Goal: Task Accomplishment & Management: Use online tool/utility

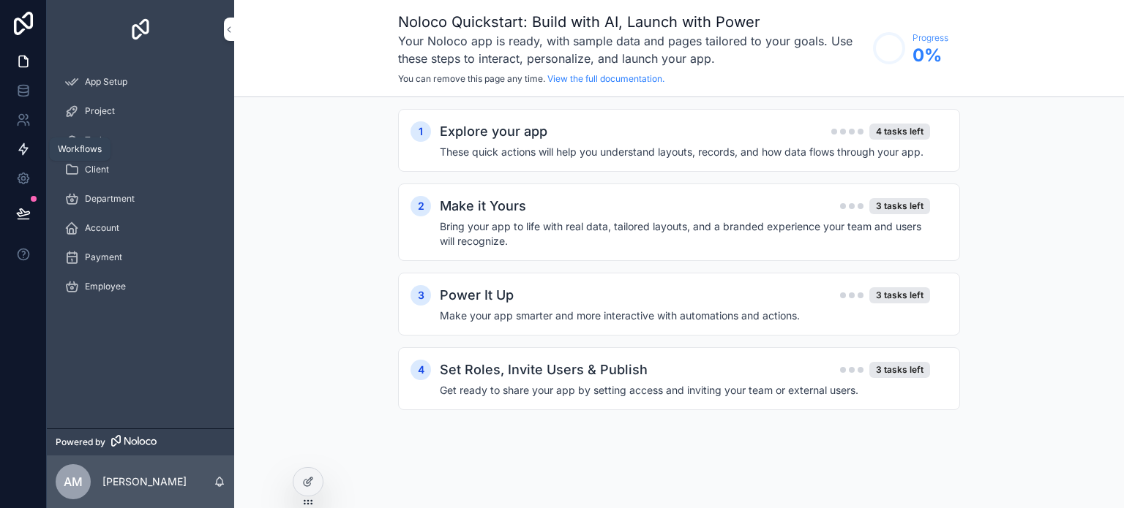
click at [28, 163] on link at bounding box center [23, 149] width 46 height 29
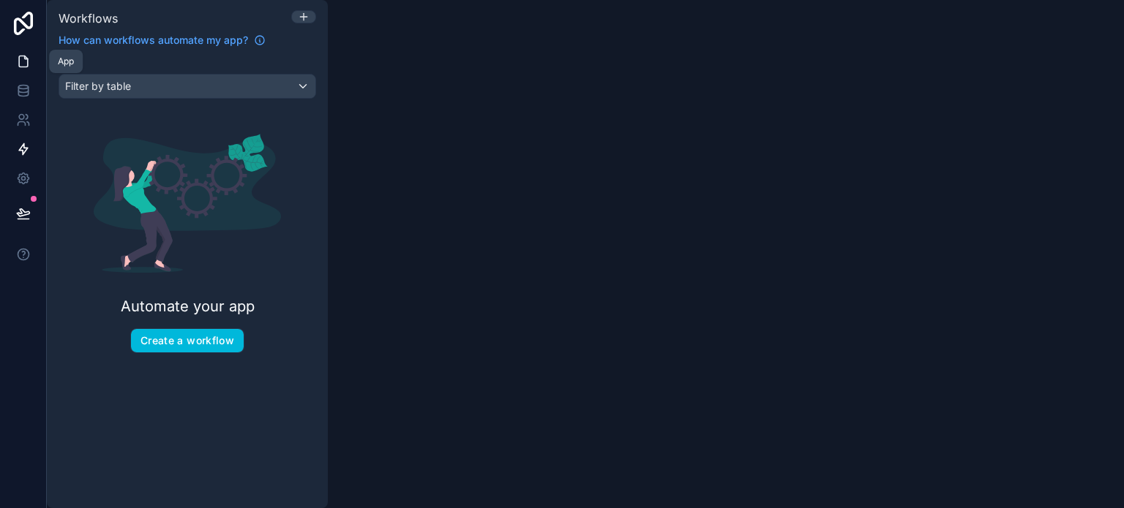
click at [23, 52] on link at bounding box center [23, 61] width 46 height 29
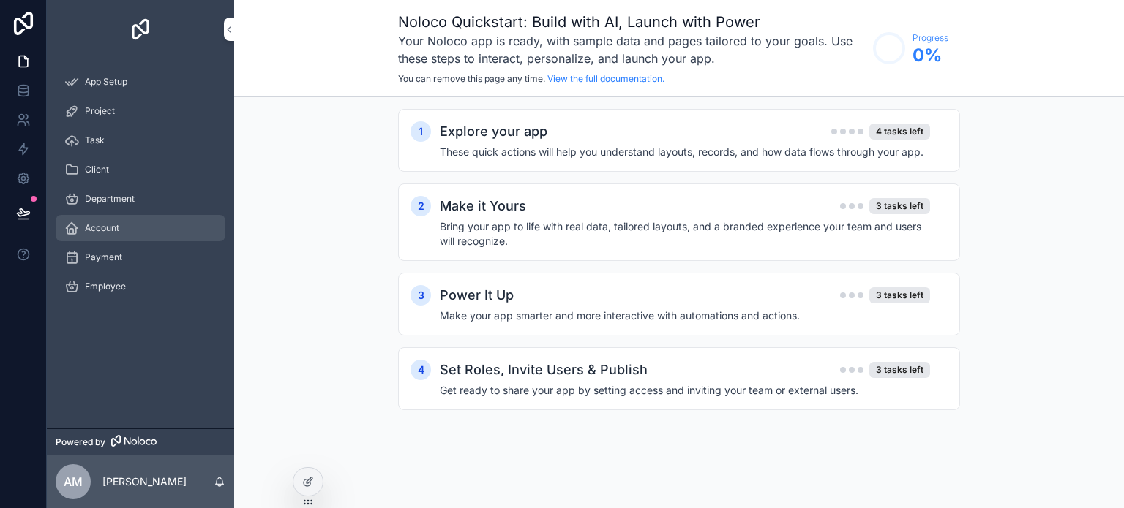
click at [155, 225] on div "Account" at bounding box center [140, 228] width 152 height 23
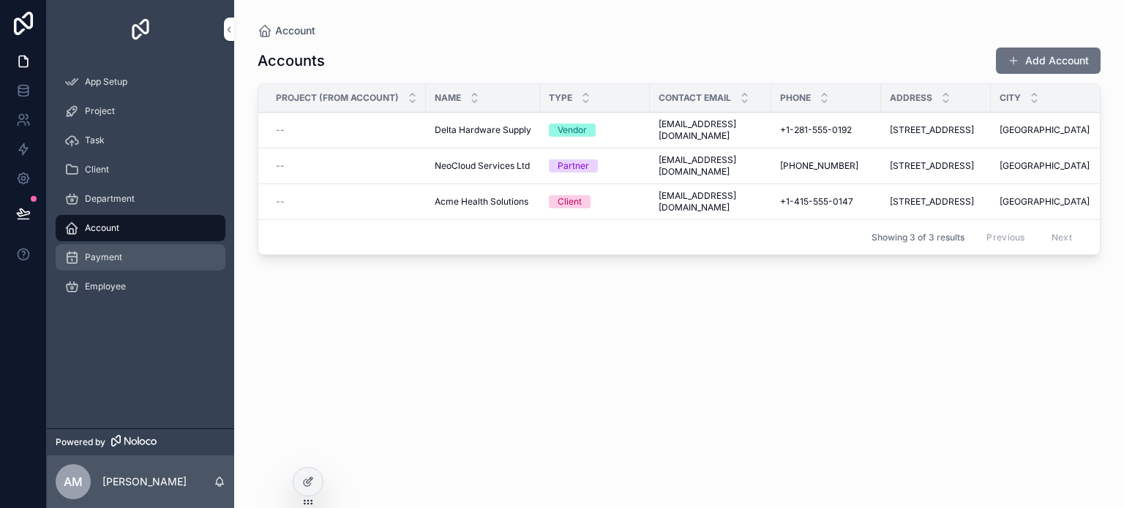
click at [117, 252] on span "Payment" at bounding box center [103, 258] width 37 height 12
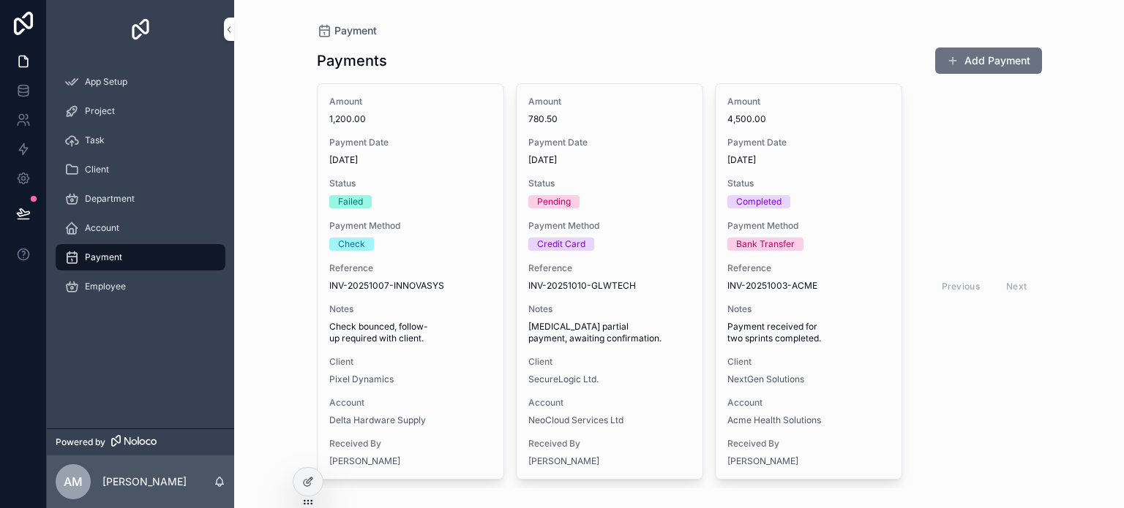
click at [181, 247] on div "Payment" at bounding box center [140, 257] width 152 height 23
click at [149, 272] on div "Employee" at bounding box center [140, 286] width 187 height 29
click at [109, 287] on span "Employee" at bounding box center [105, 287] width 41 height 12
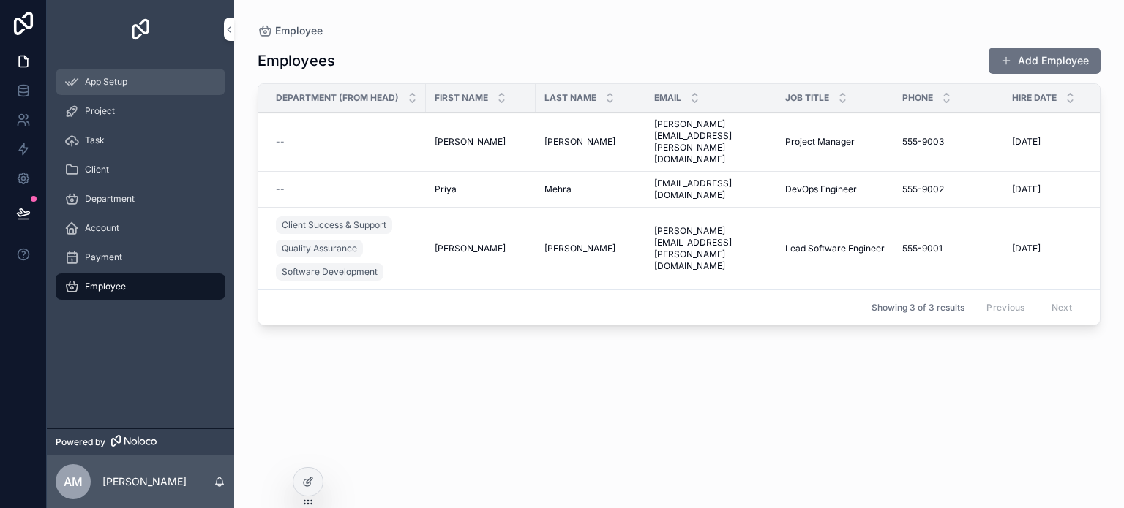
click at [111, 92] on div "App Setup" at bounding box center [140, 81] width 152 height 23
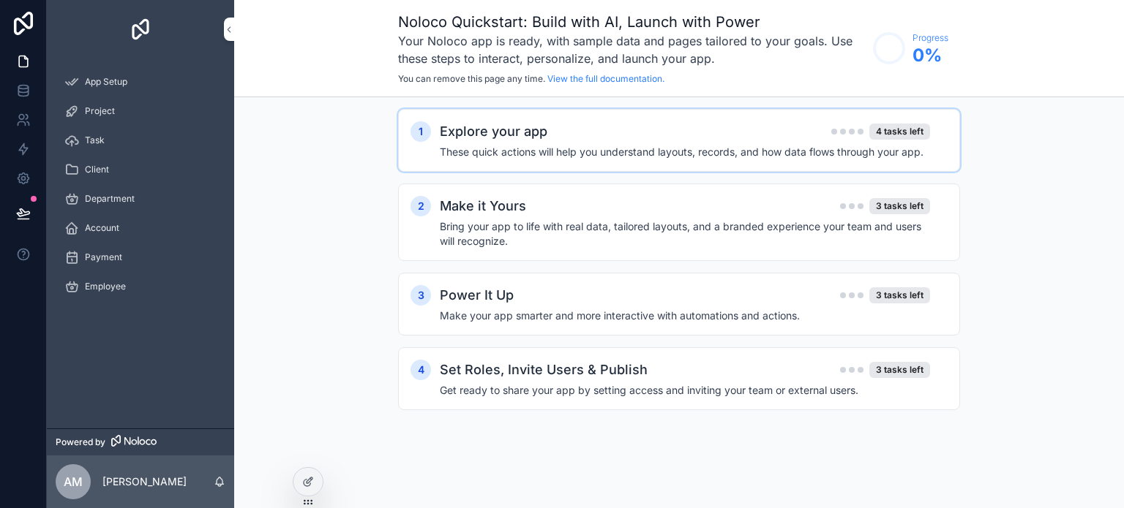
click at [843, 160] on div "1 Explore your app 4 tasks left These quick actions will help you understand la…" at bounding box center [679, 140] width 562 height 63
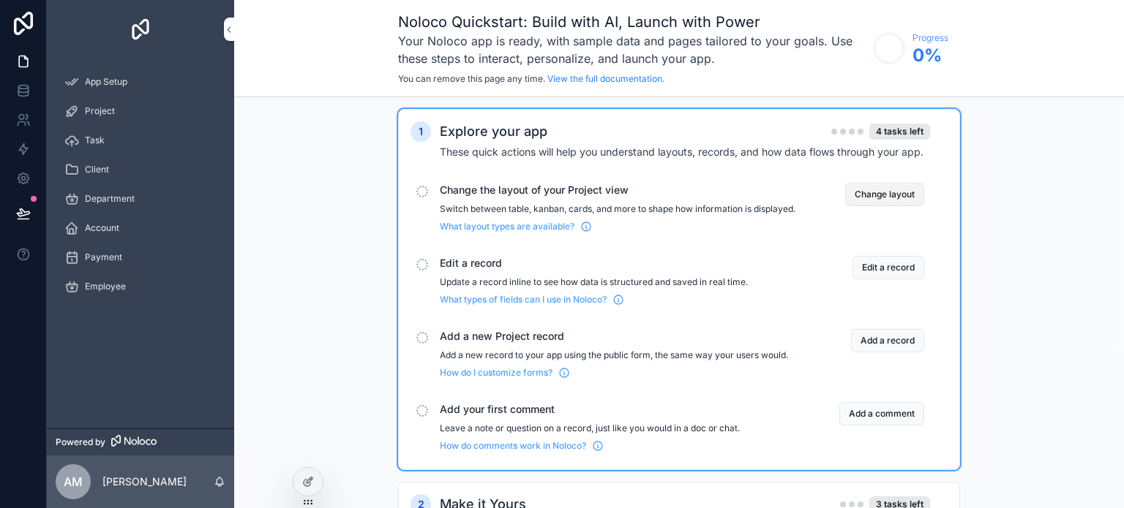
click at [879, 205] on button "Change layout" at bounding box center [884, 194] width 79 height 23
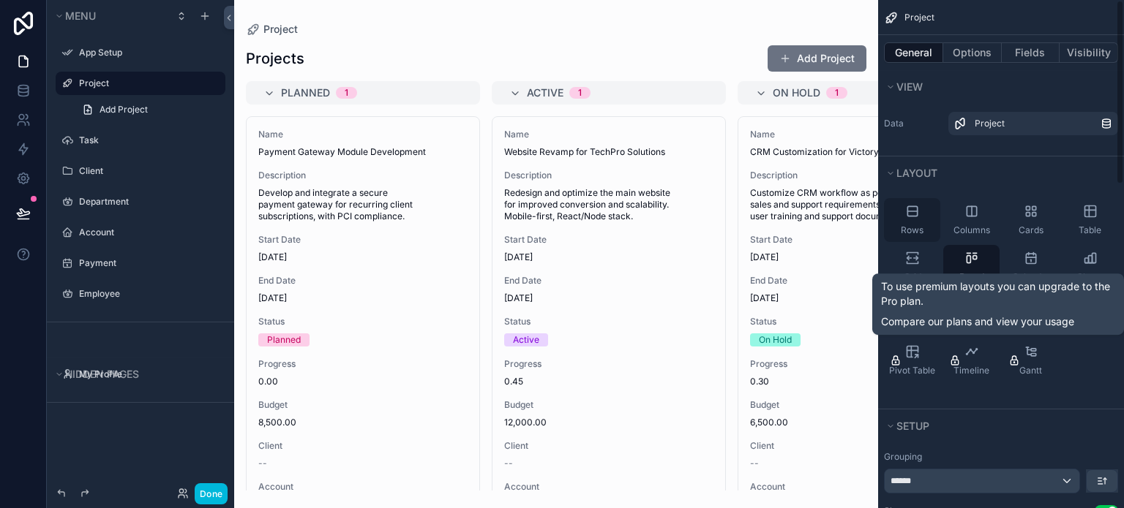
click at [901, 209] on div "Rows" at bounding box center [912, 220] width 56 height 44
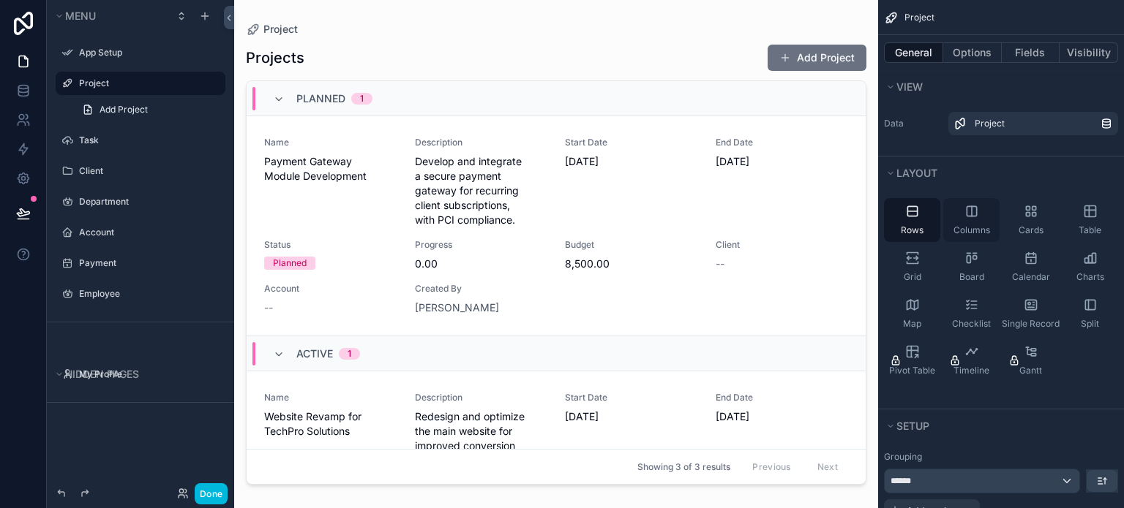
click at [972, 222] on div "Columns" at bounding box center [971, 220] width 56 height 44
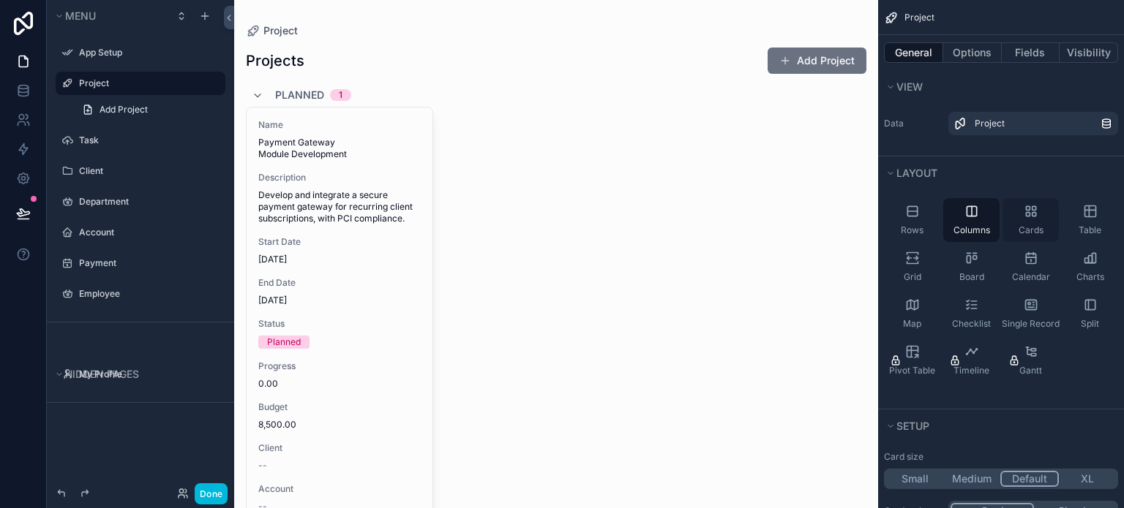
click at [1039, 222] on div "Cards" at bounding box center [1030, 220] width 56 height 44
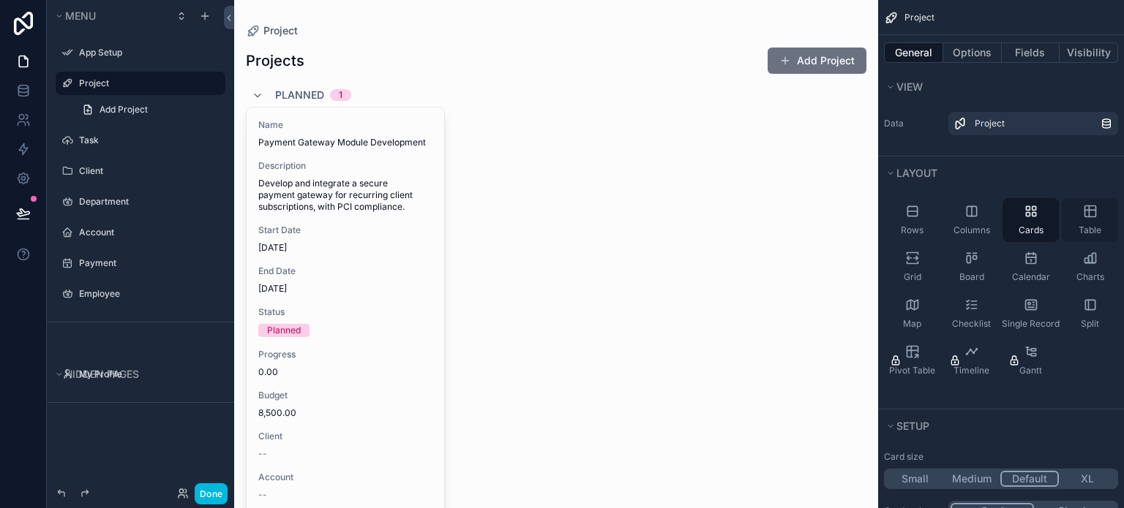
click at [1097, 217] on div "Table" at bounding box center [1090, 220] width 56 height 44
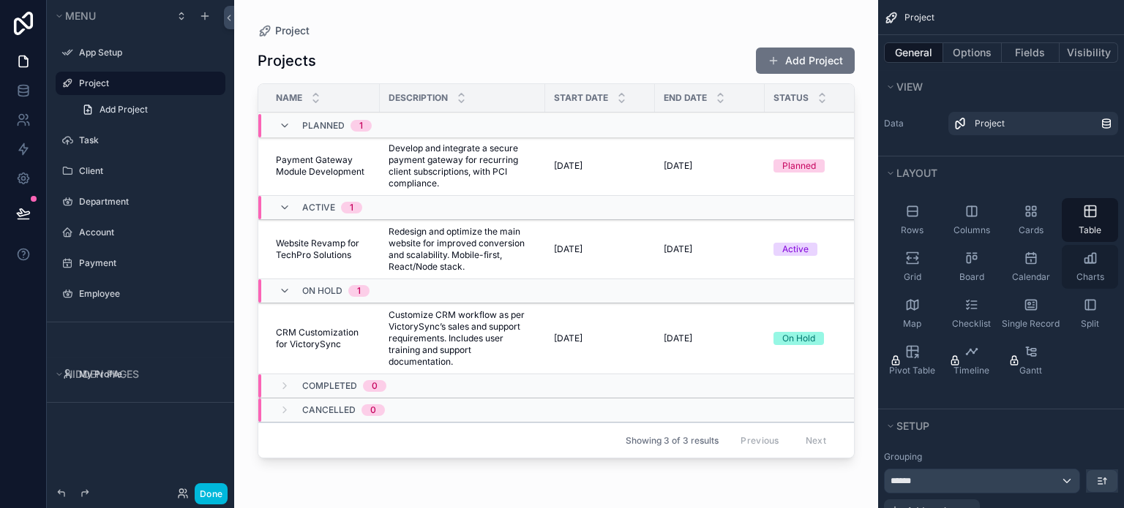
click at [1100, 277] on span "Charts" at bounding box center [1090, 277] width 28 height 12
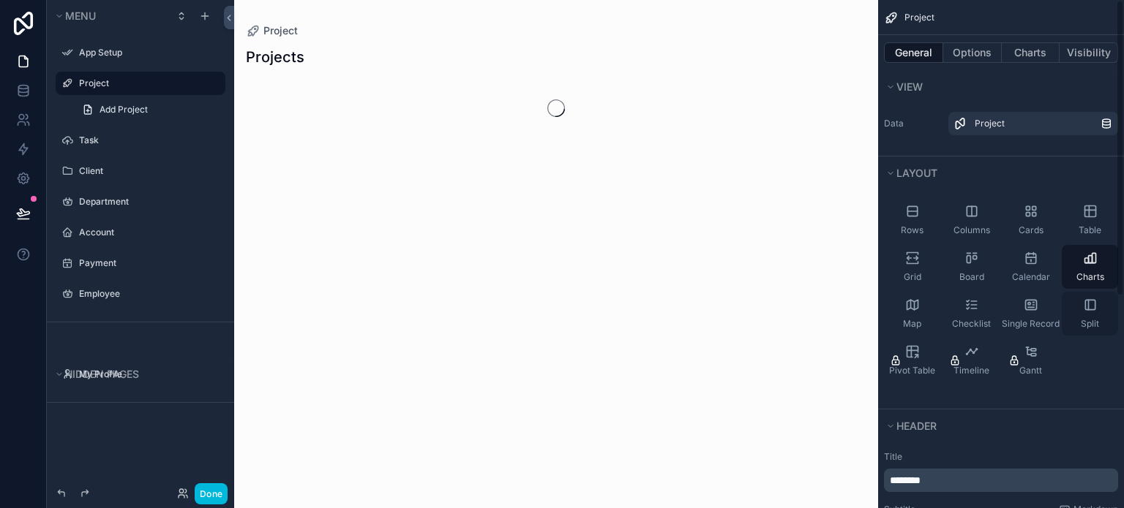
click at [1075, 318] on div "Split" at bounding box center [1090, 314] width 56 height 44
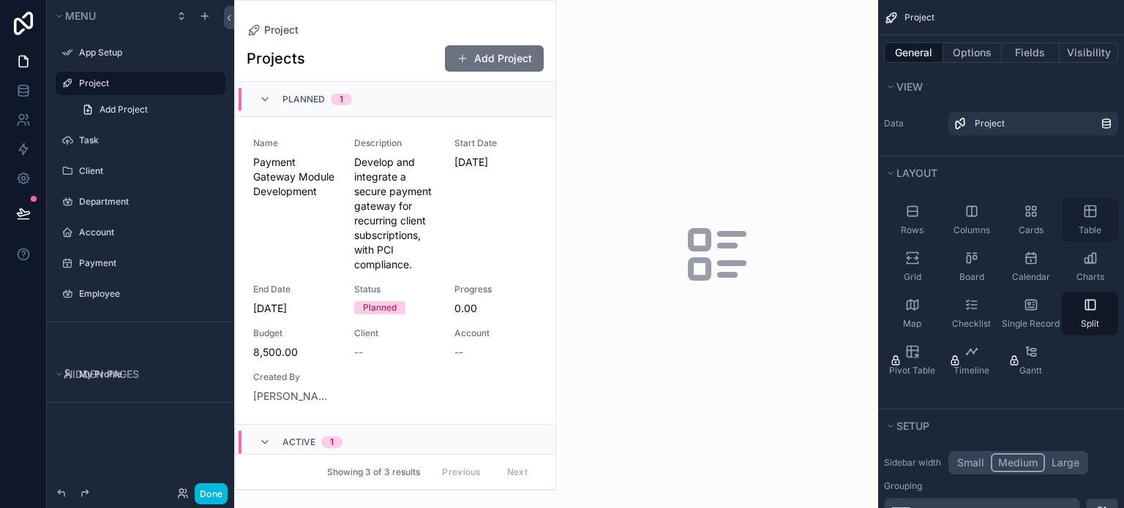
click at [1089, 219] on div "Table" at bounding box center [1090, 220] width 56 height 44
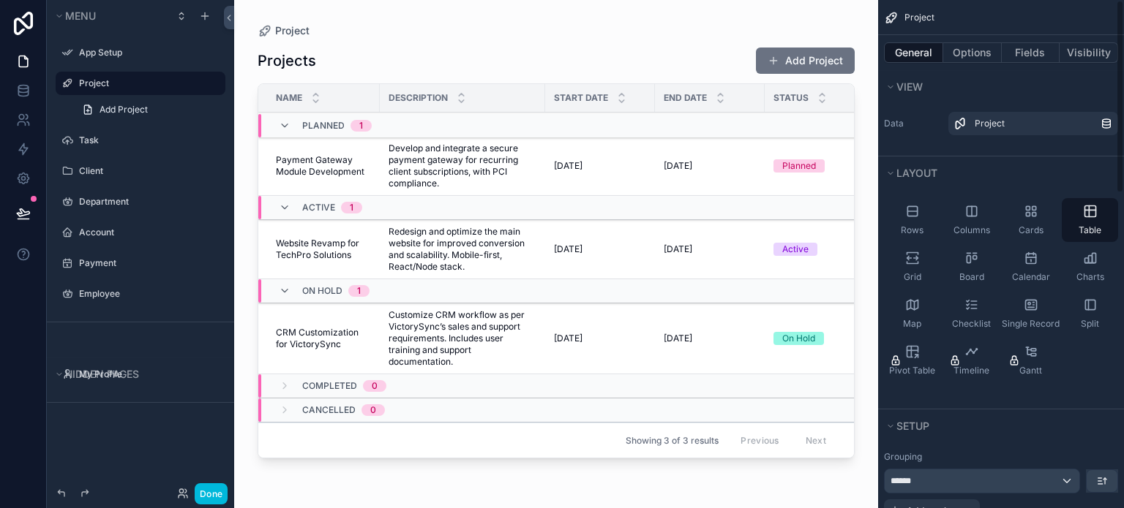
click at [835, 30] on div "scrollable content" at bounding box center [556, 245] width 644 height 491
click at [786, 54] on button "Add Project" at bounding box center [805, 61] width 99 height 26
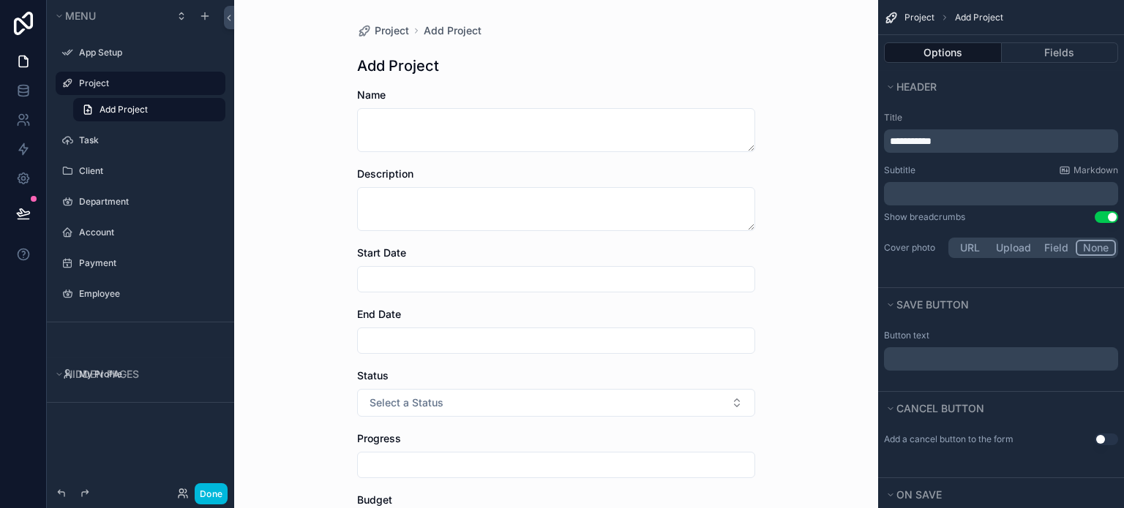
click at [154, 95] on div "Project Add Project" at bounding box center [140, 96] width 187 height 53
click at [132, 83] on label "Project" at bounding box center [148, 84] width 138 height 12
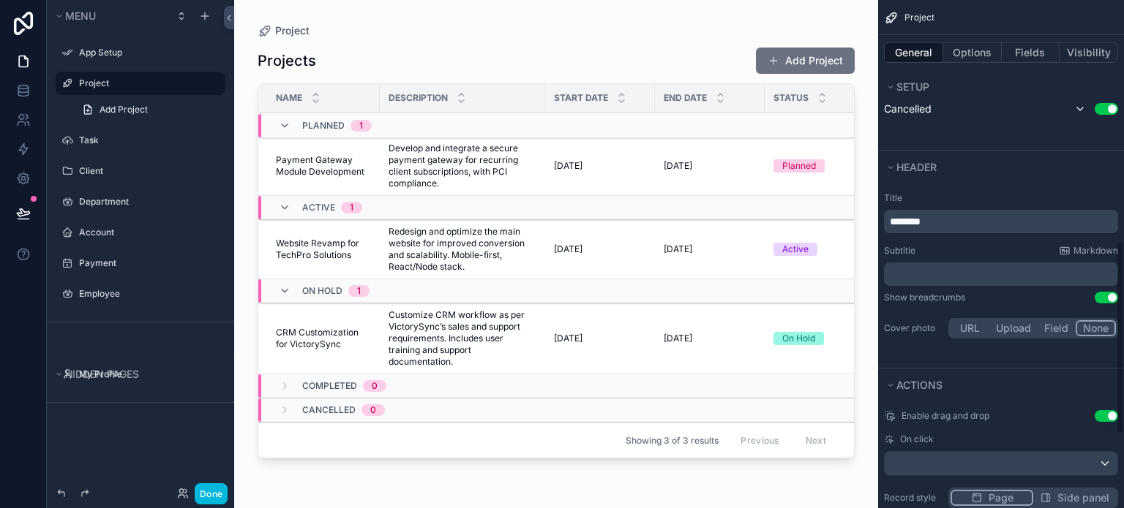
scroll to position [825, 0]
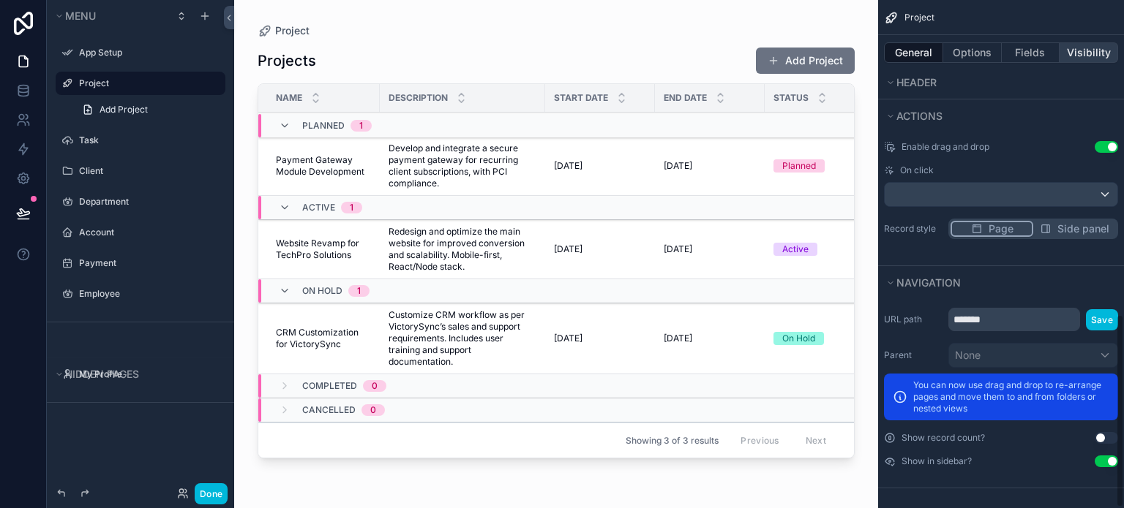
click at [1099, 51] on button "Visibility" at bounding box center [1088, 52] width 59 height 20
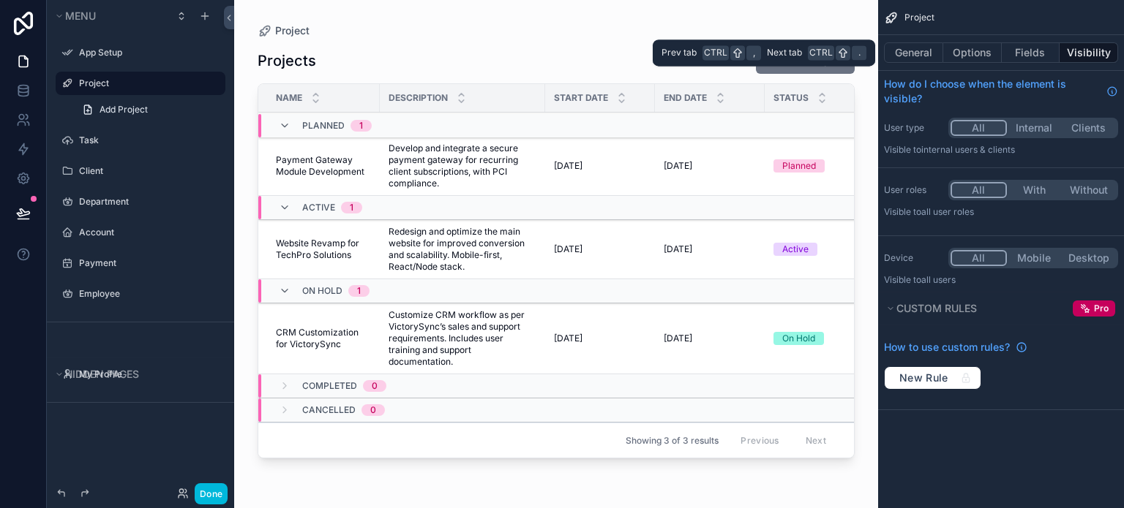
scroll to position [0, 0]
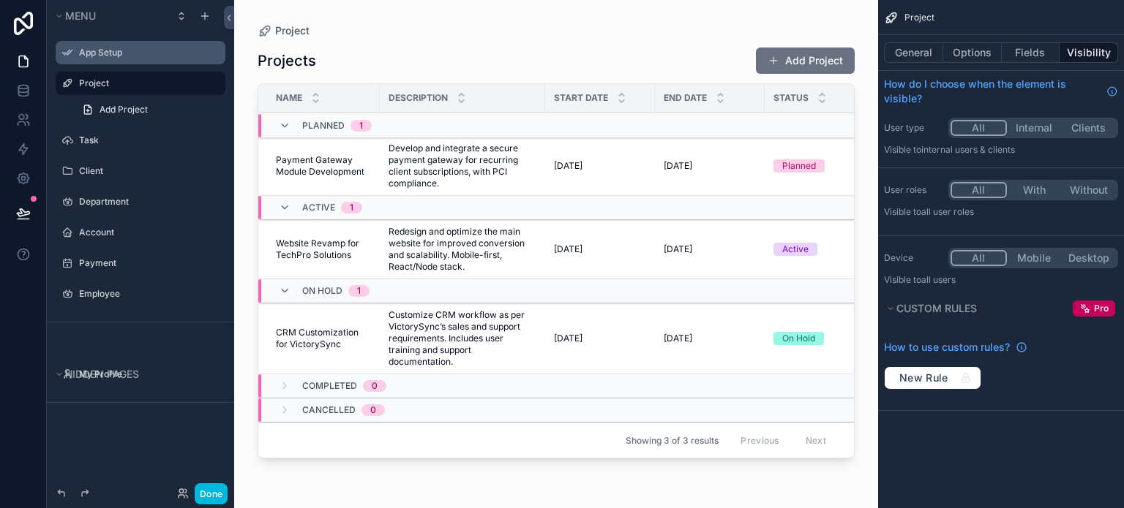
click at [110, 59] on div "App Setup" at bounding box center [150, 53] width 143 height 12
click at [0, 0] on icon "scrollable content" at bounding box center [0, 0] width 0 height 0
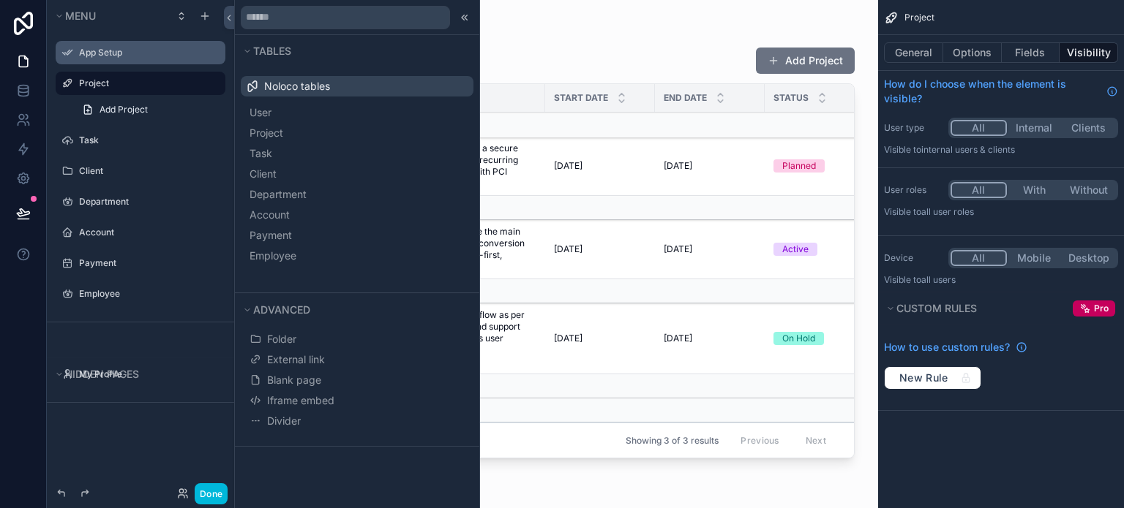
click at [132, 58] on label "App Setup" at bounding box center [148, 53] width 138 height 12
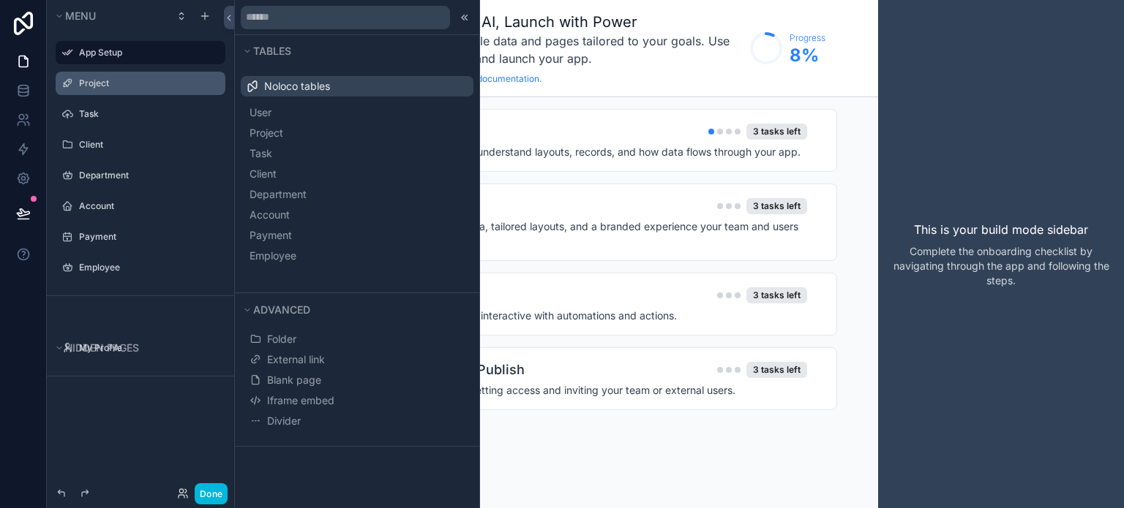
click at [664, 96] on div "Noloco Quickstart: Build with AI, Launch with Power Your Noloco app is ready, w…" at bounding box center [556, 48] width 644 height 97
click at [231, 12] on icon at bounding box center [229, 17] width 10 height 11
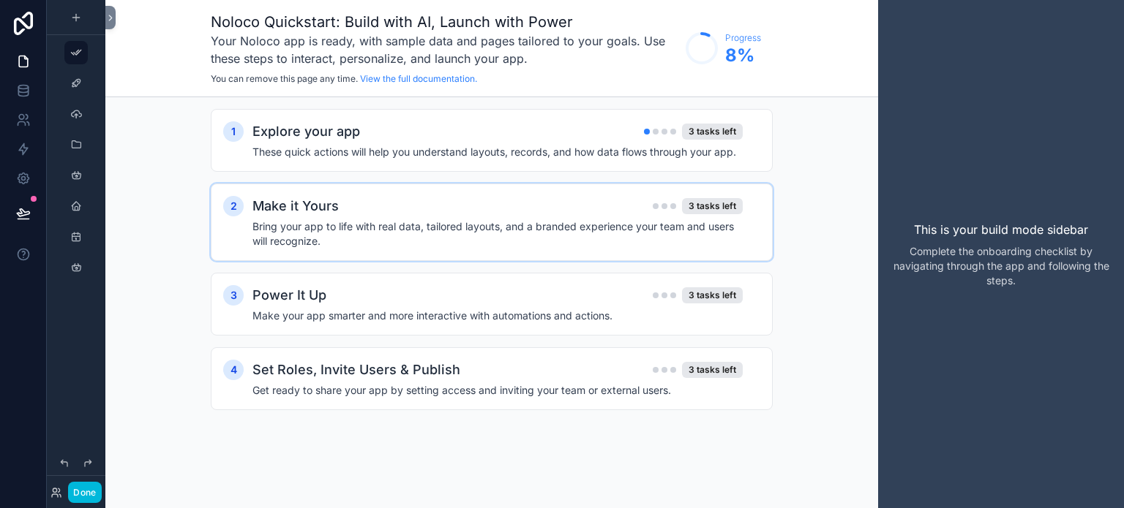
click at [385, 226] on h4 "Bring your app to life with real data, tailored layouts, and a branded experien…" at bounding box center [497, 233] width 490 height 29
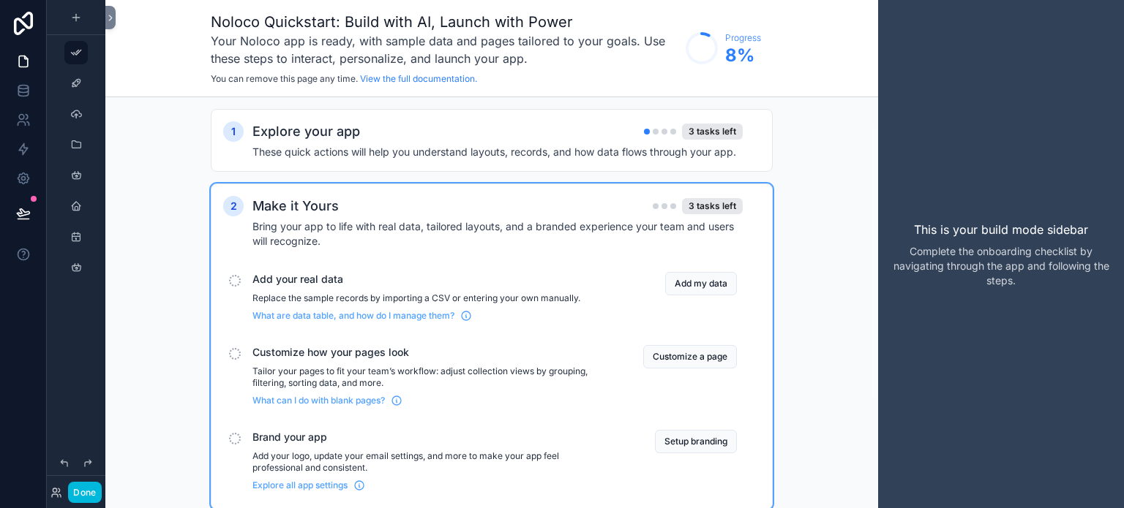
scroll to position [117, 0]
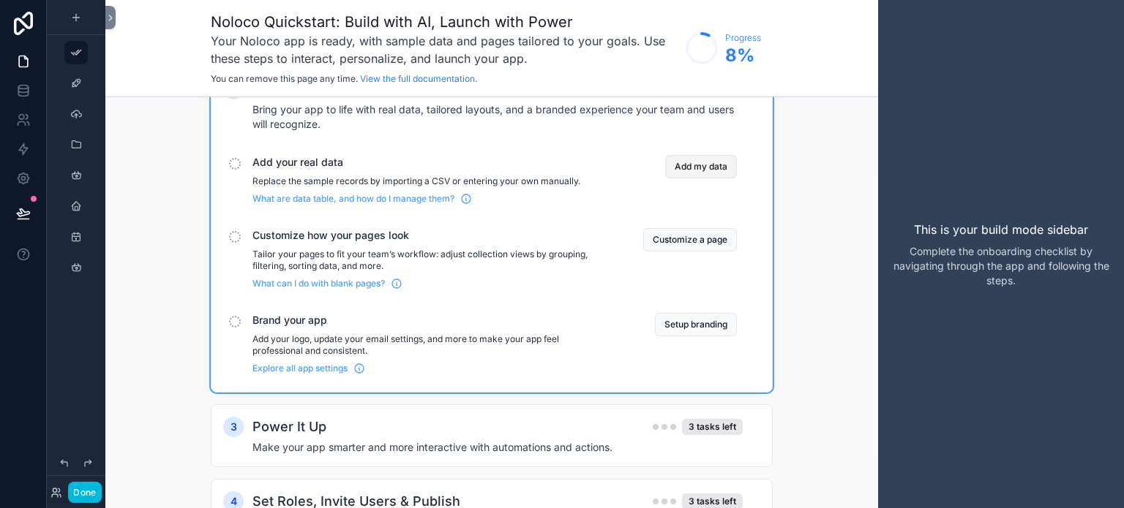
click at [672, 170] on button "Add my data" at bounding box center [701, 166] width 72 height 23
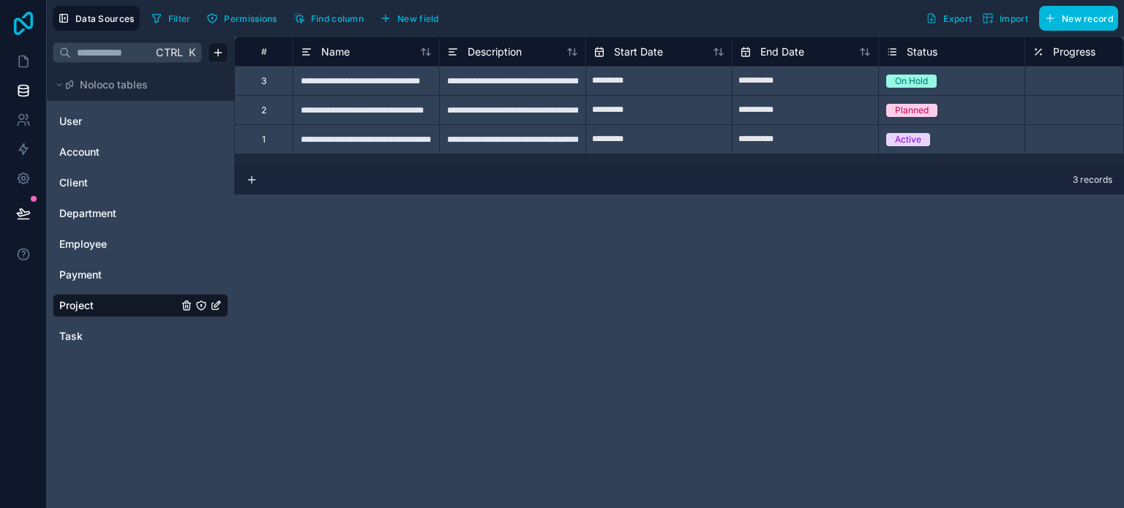
click at [20, 27] on icon at bounding box center [23, 23] width 29 height 23
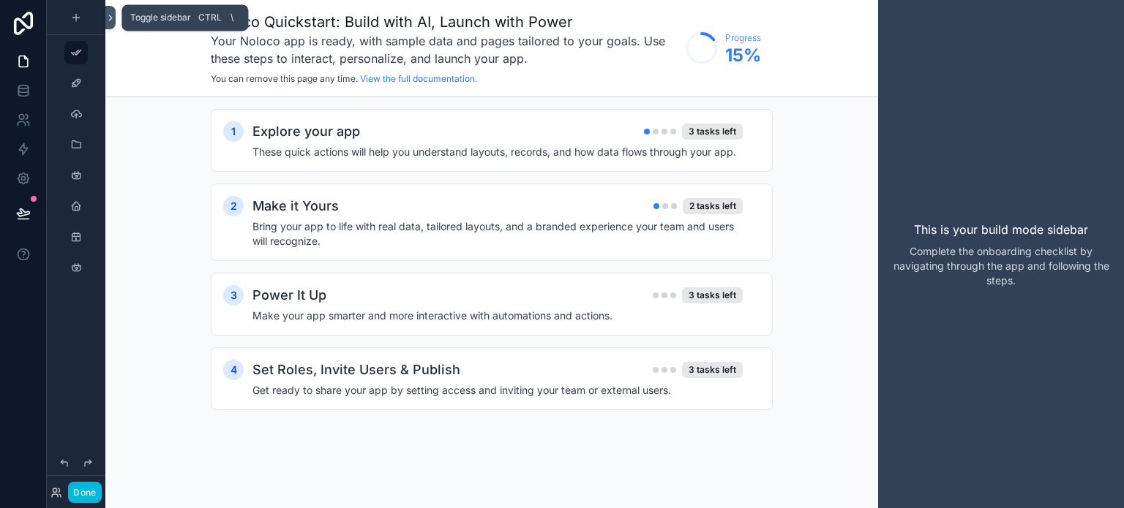
click at [110, 12] on icon at bounding box center [110, 17] width 10 height 11
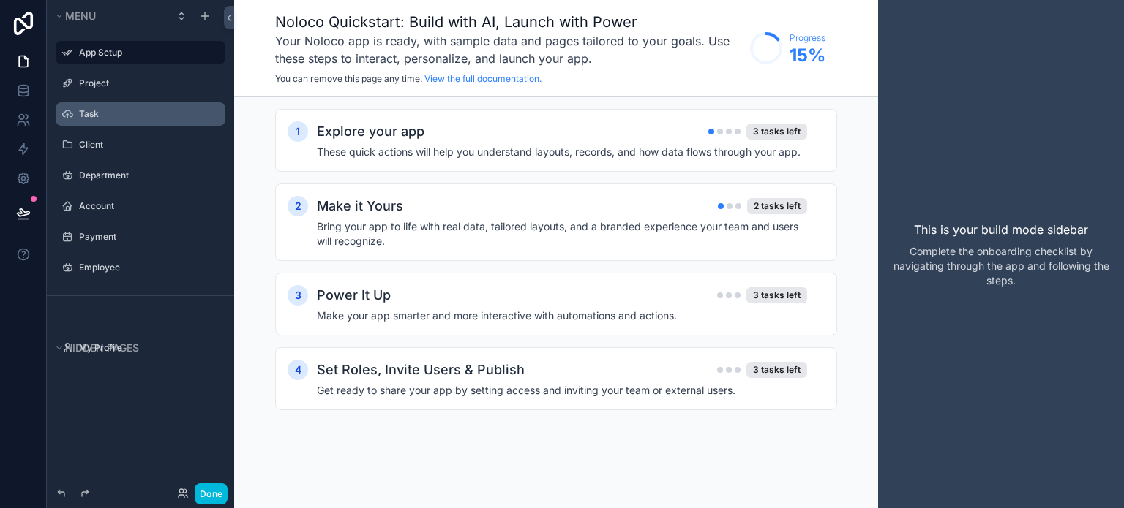
click at [109, 114] on label "Task" at bounding box center [148, 114] width 138 height 12
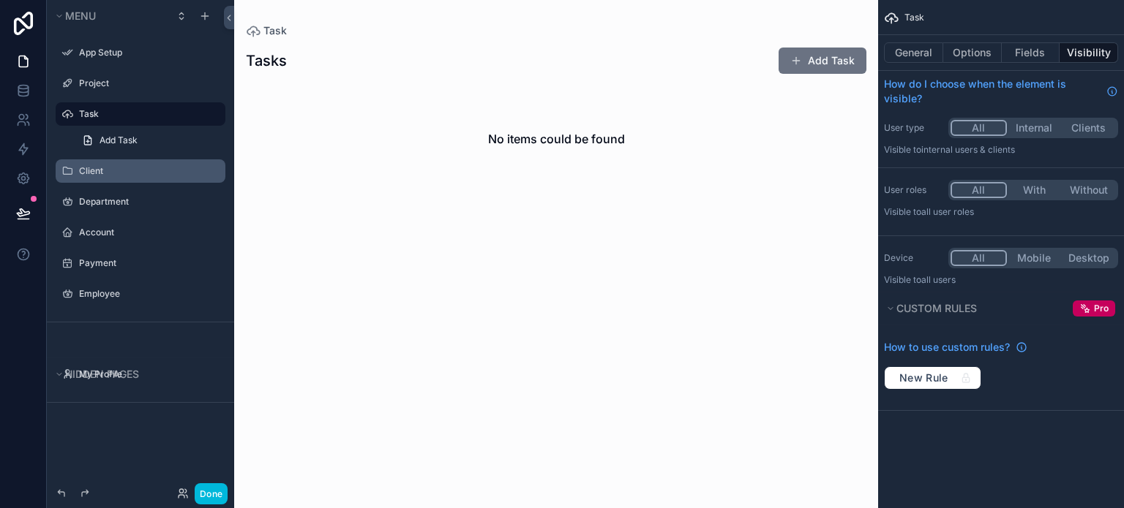
click at [111, 166] on label "Client" at bounding box center [148, 171] width 138 height 12
